Goal: Find specific page/section: Find specific page/section

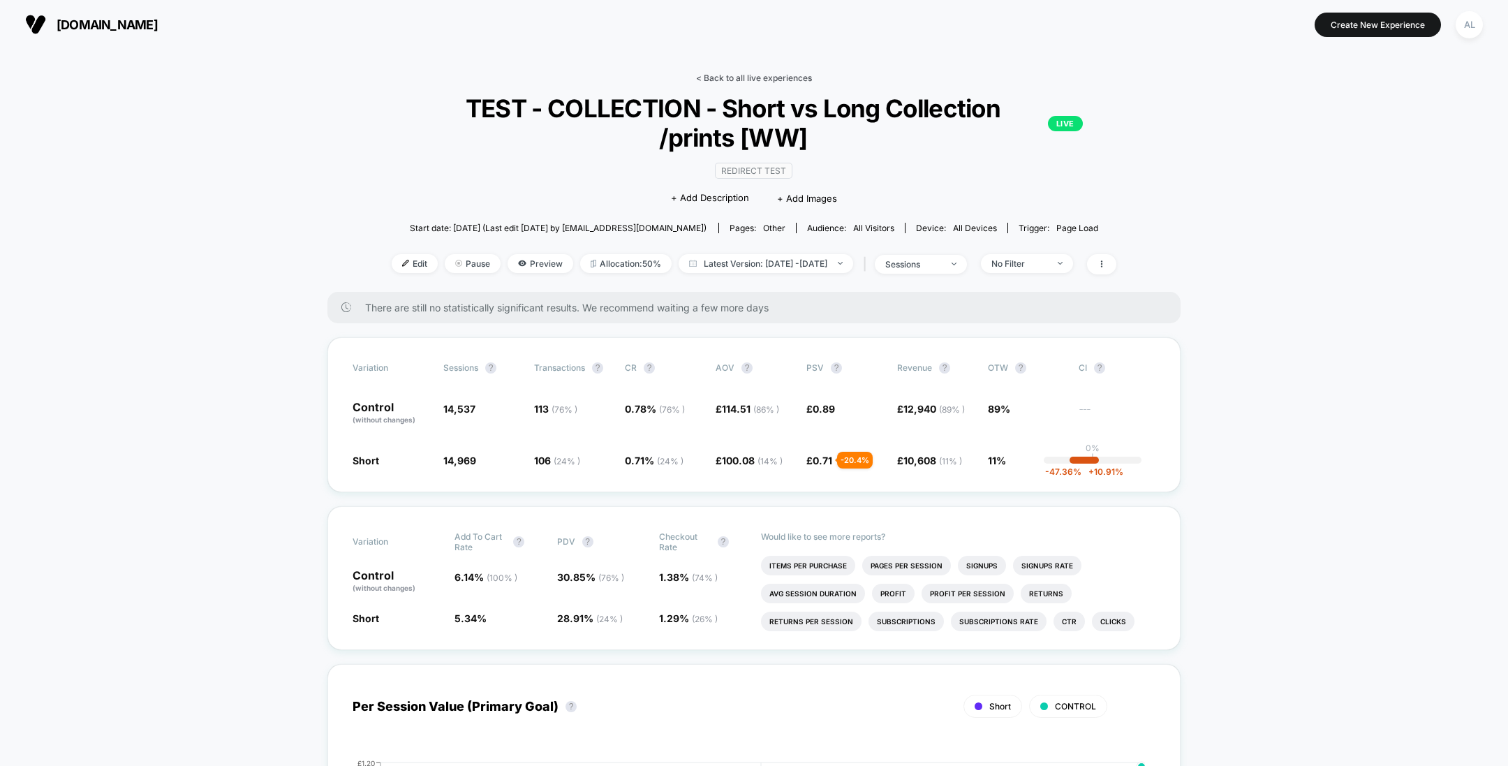
click at [720, 73] on link "< Back to all live experiences" at bounding box center [754, 78] width 116 height 10
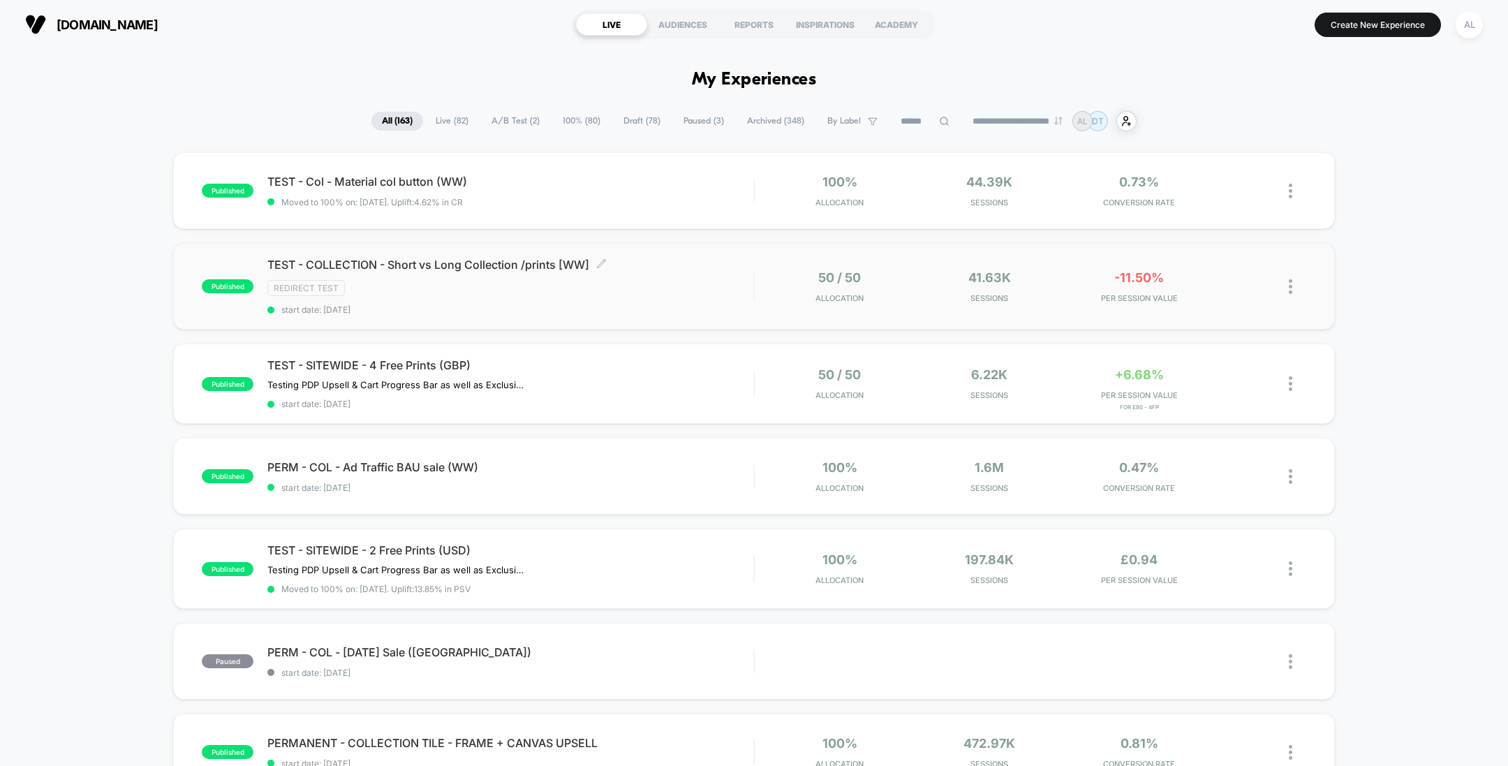
click at [712, 286] on div "Redirect Test" at bounding box center [510, 288] width 486 height 16
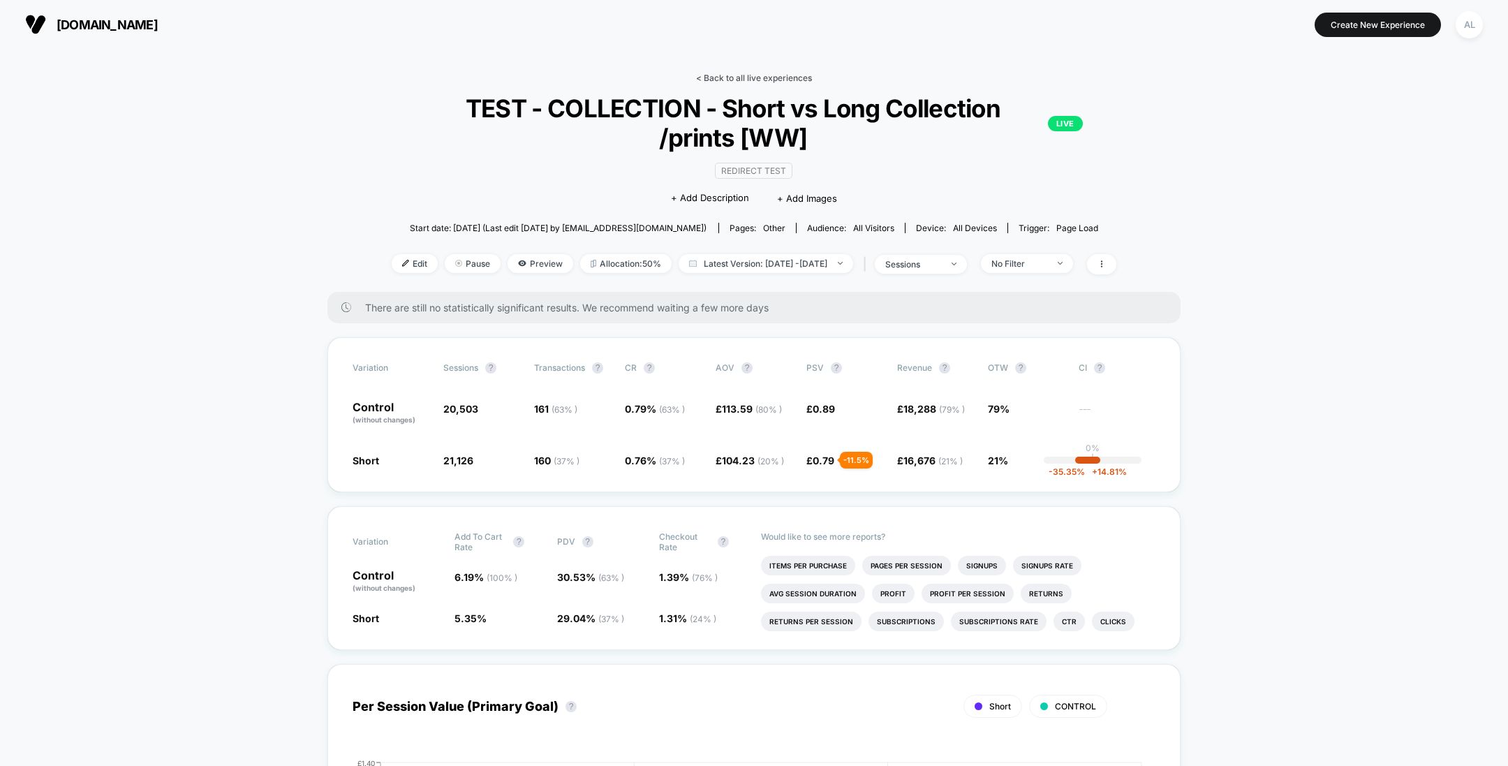
click at [801, 77] on link "< Back to all live experiences" at bounding box center [754, 78] width 116 height 10
